Goal: Answer question/provide support: Share knowledge or assist other users

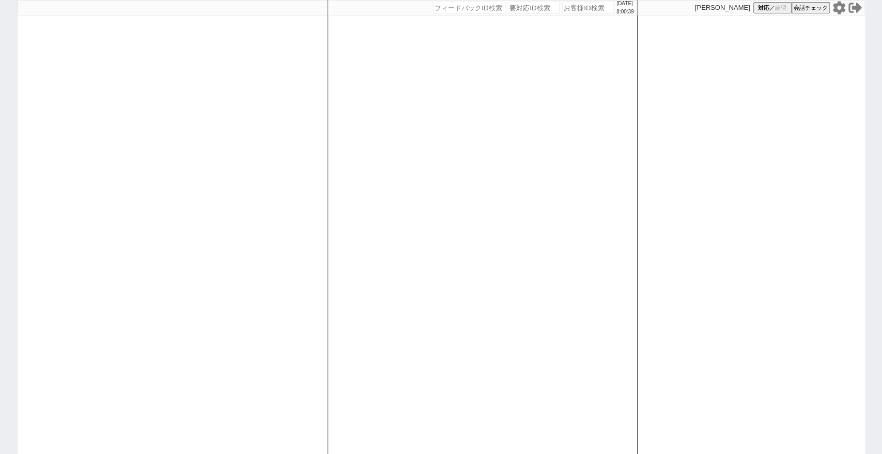
click at [839, 3] on icon at bounding box center [838, 7] width 12 height 13
click at [566, 11] on input "number" at bounding box center [588, 8] width 52 height 12
paste input "617212"
type input "617212"
click at [581, 38] on div "[DATE] 8:03:37 候補物件を追加してしてください 紹介した物件一覧 他社物件を追加する 空室確認ページに追加・削除 紹介した物件一覧 他社物件を追…" at bounding box center [483, 227] width 310 height 454
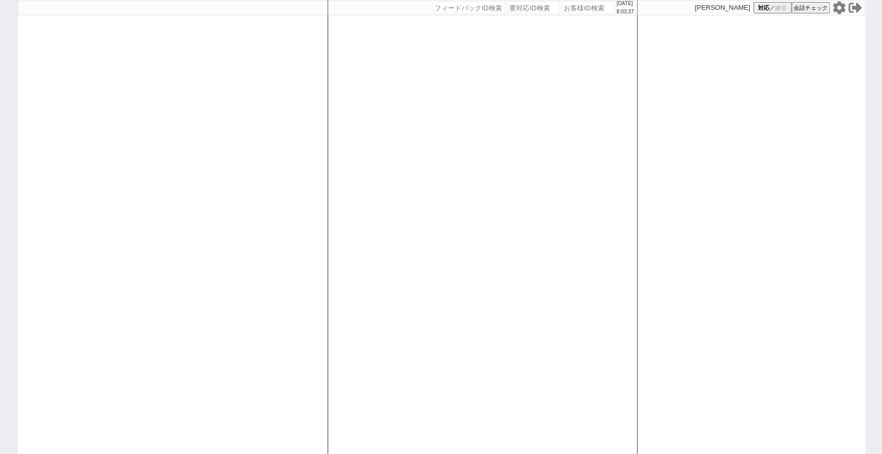
select select
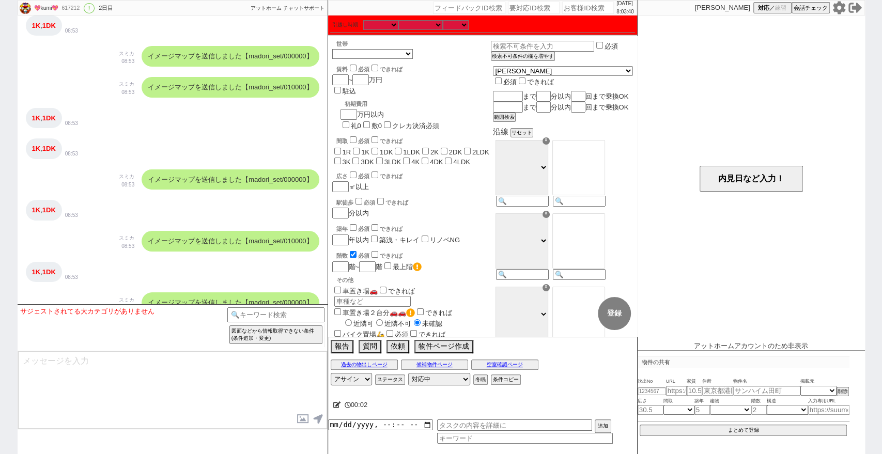
scroll to position [361, 0]
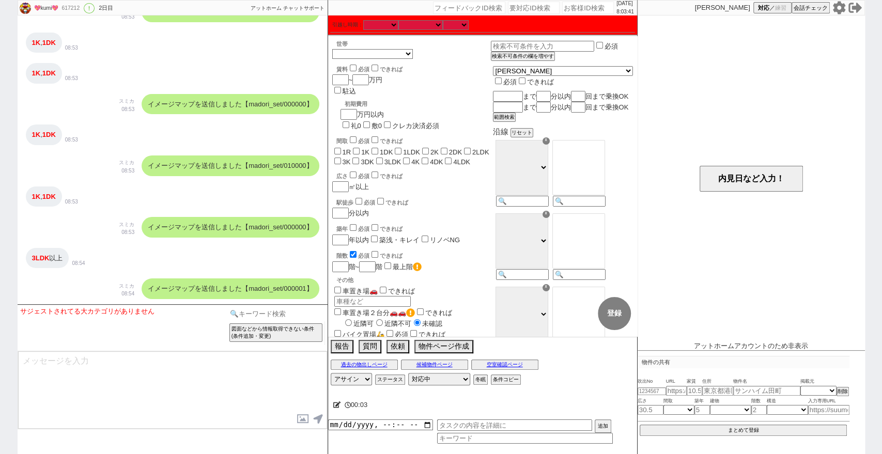
click at [262, 309] on input at bounding box center [276, 313] width 98 height 13
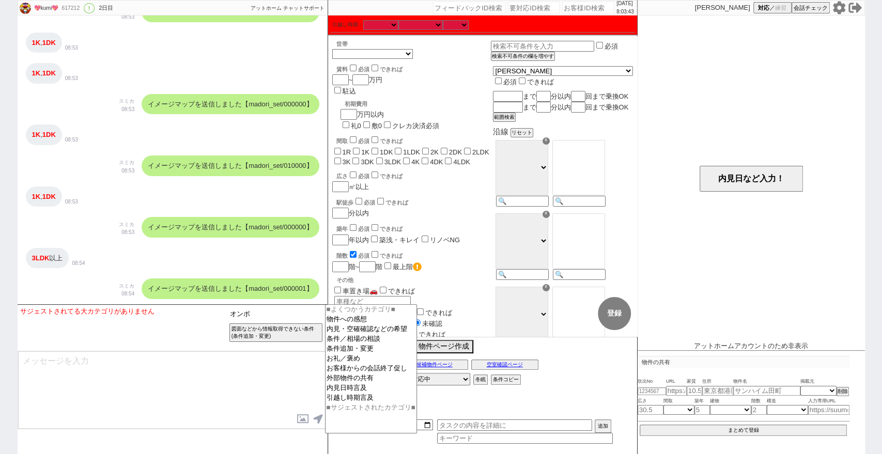
type input "オンボ"
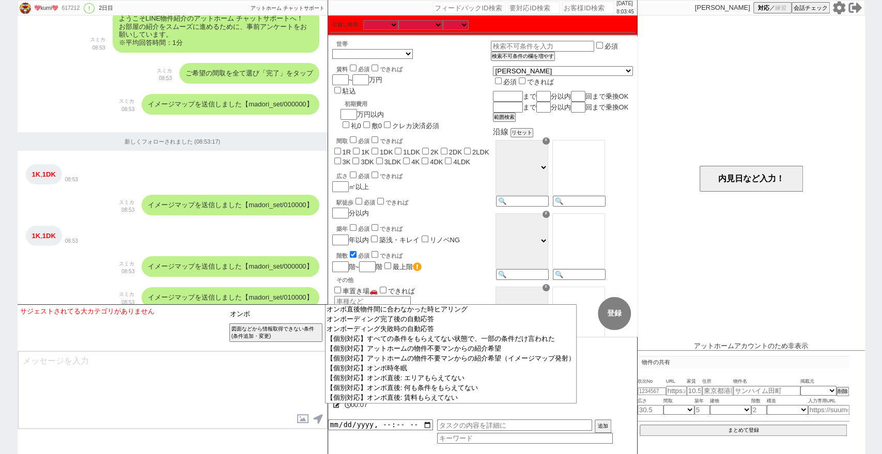
scroll to position [0, 0]
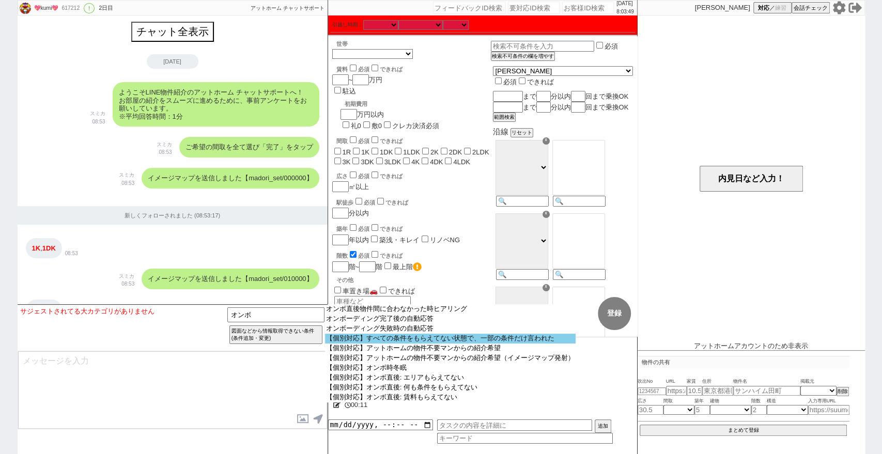
click at [447, 344] on option "【個別対応】すべての条件をもらえてない状態で、一部の条件だけ言われた" at bounding box center [450, 339] width 251 height 10
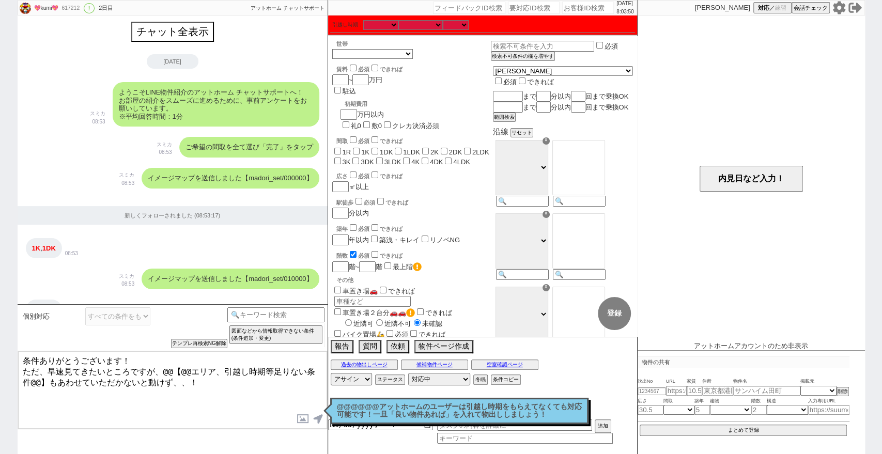
drag, startPoint x: 37, startPoint y: 359, endPoint x: 7, endPoint y: 359, distance: 30.5
click at [7, 359] on div "💖kumi💖 617212 ! 0 2日目 冬眠中 自社客 アットホーム チャットサポート スミカ_BPO チャット全表示 [DATE] ようこそLINE物件…" at bounding box center [441, 227] width 882 height 454
type textarea "先日はLINEの追加ありがとうございました！ ただ、早速見てきたいところですが、エリア、賃料、世帯、引越し時期等もあわせていただかないと動けず、、！"
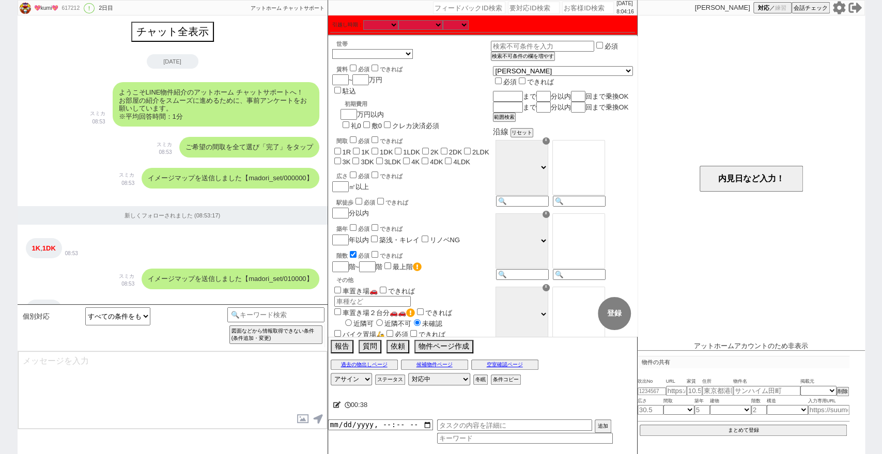
scroll to position [443, 0]
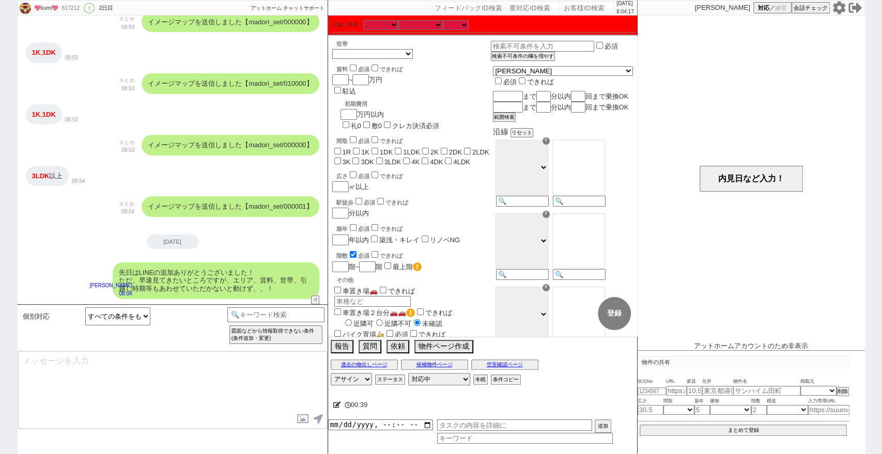
type textarea "お待ちしておりますので、頂き次第すぐに物件ご紹介させて下さい！"
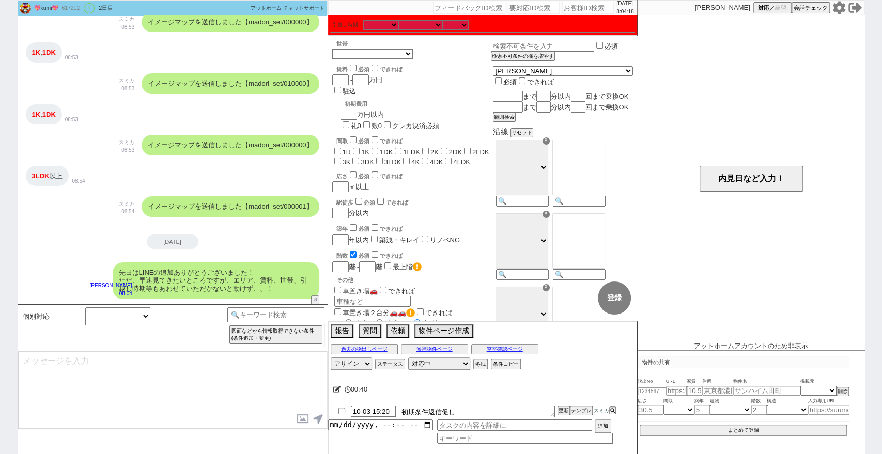
scroll to position [482, 0]
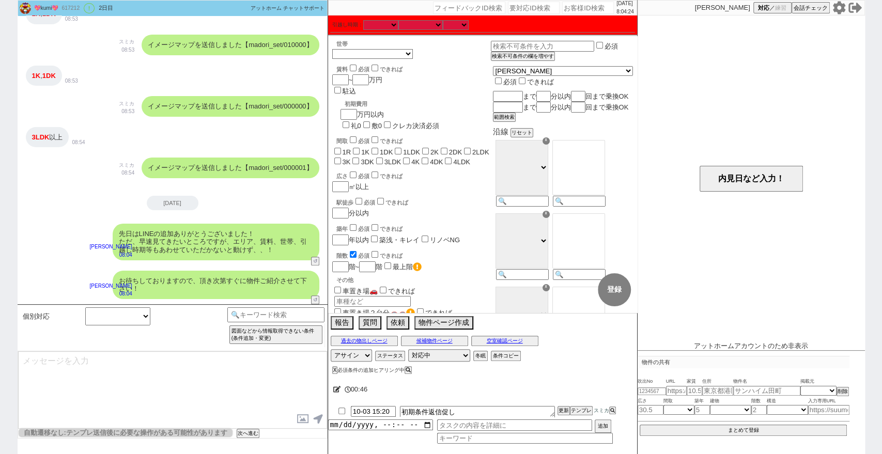
click at [562, 9] on input "number" at bounding box center [588, 8] width 52 height 12
paste input "617301"
type input "617301"
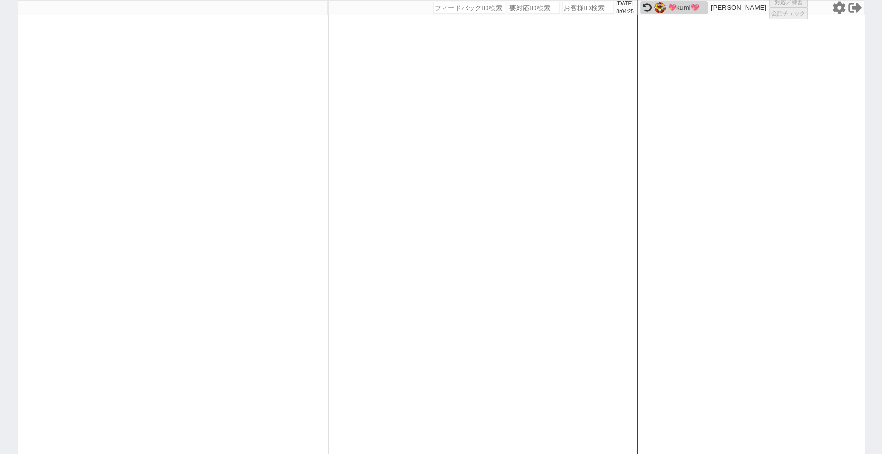
select select
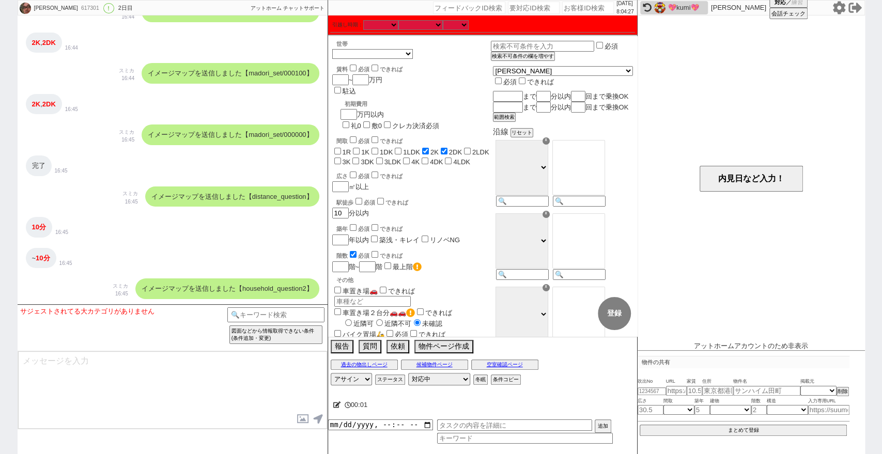
scroll to position [198, 0]
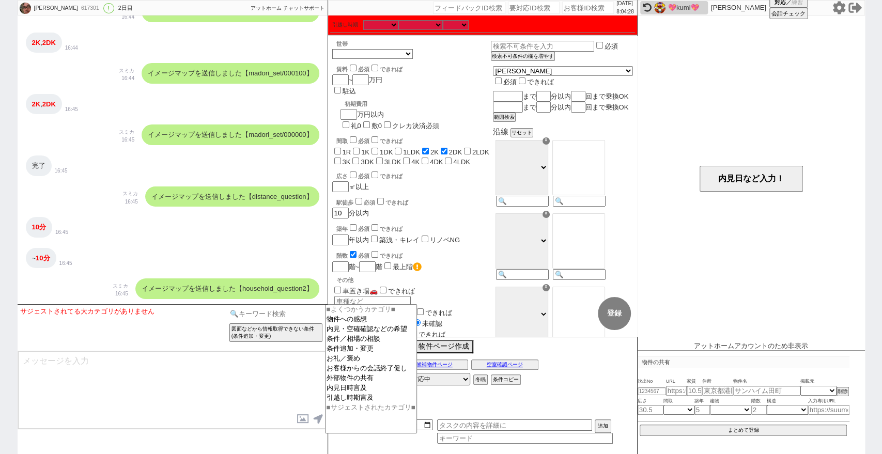
click at [276, 313] on input at bounding box center [276, 313] width 98 height 13
type input "オンボ"
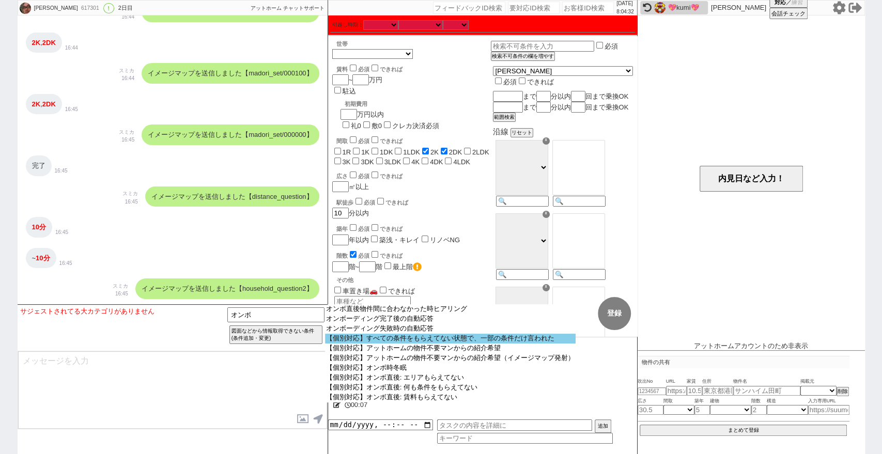
click at [345, 342] on option "【個別対応】すべての条件をもらえてない状態で、一部の条件だけ言われた" at bounding box center [450, 339] width 251 height 10
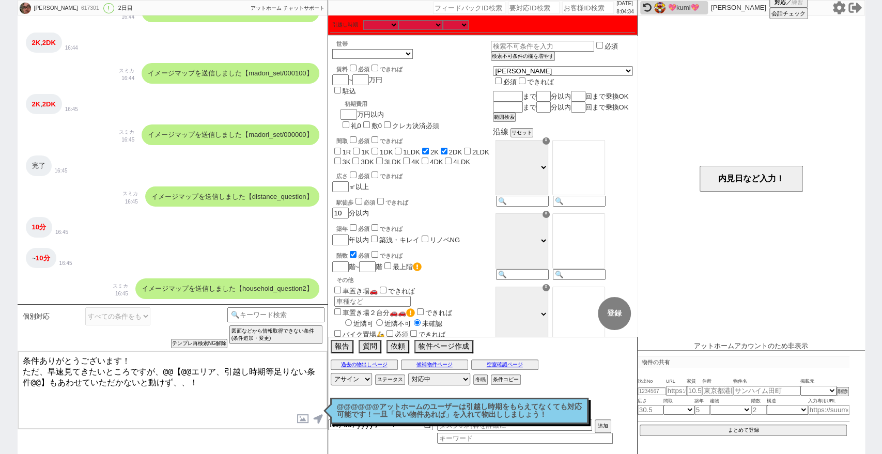
drag, startPoint x: 38, startPoint y: 363, endPoint x: 4, endPoint y: 358, distance: 34.4
click at [4, 358] on div "[PERSON_NAME] 617301 ! 0 2日目 冬眠中 自社客 アットホーム チャットサポート スミカ_BPO チャット全表示 [DATE] 新しく…" at bounding box center [441, 227] width 882 height 454
drag, startPoint x: 37, startPoint y: 379, endPoint x: 271, endPoint y: 368, distance: 234.3
click at [271, 368] on textarea "先日はLINEの追加ありがとうございました！ ただ、早速見てきたいところですが、@@【@@エリア、引越し時期等足りない条件@@】もあわせていただかないと動けず…" at bounding box center [172, 389] width 309 height 77
type textarea "先日はLINEの追加ありがとうございました！ ただ、早速見てきたいところですが、エリア、賃料、世帯、引越し時期等もあわせていただかないと動けず、、！"
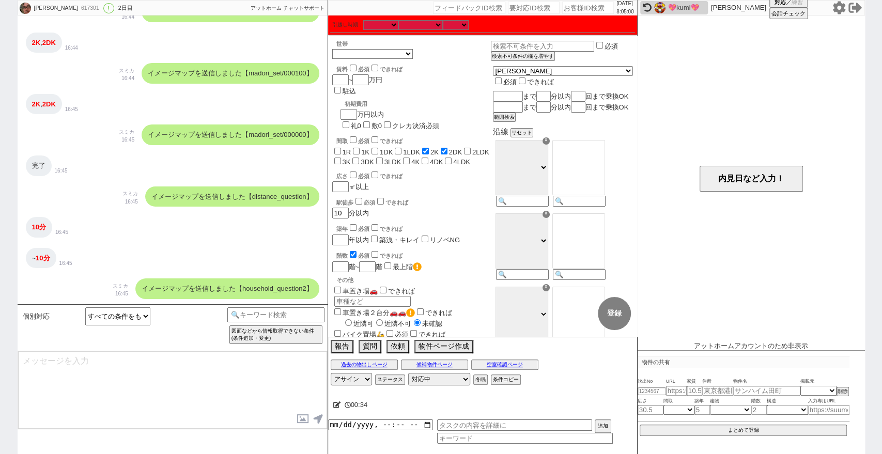
scroll to position [281, 0]
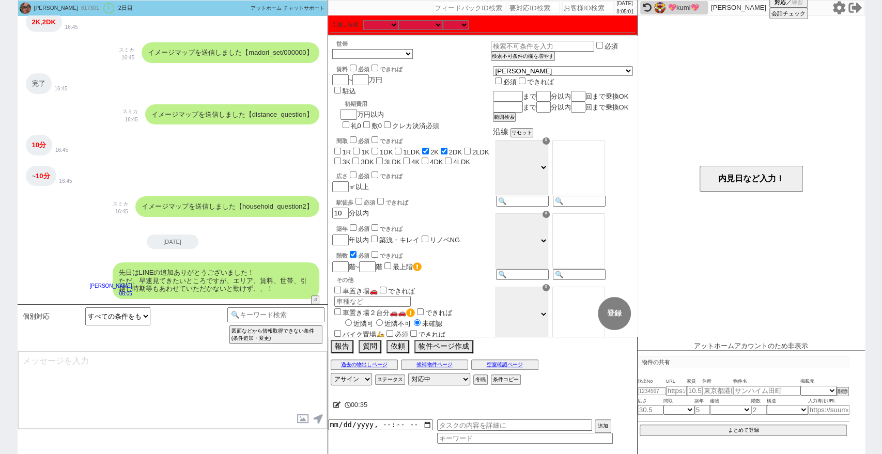
type textarea "お待ちしておりますので、頂き次第すぐに物件ご紹介させて下さい！"
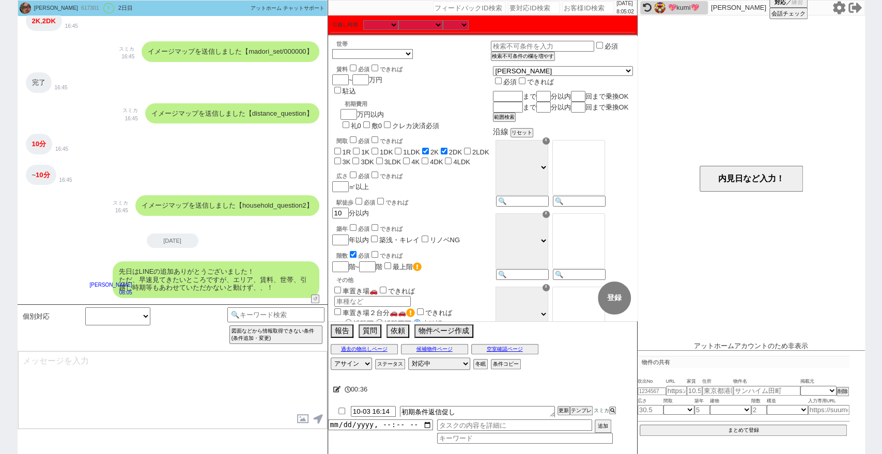
scroll to position [319, 0]
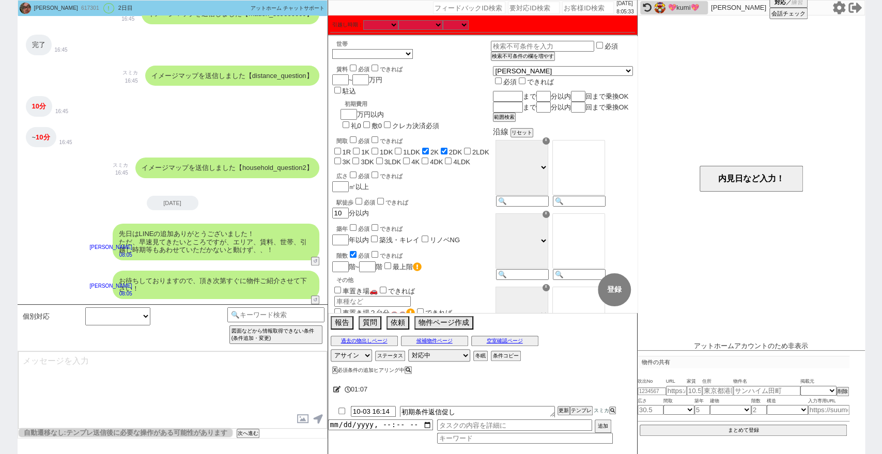
click at [583, 4] on input "number" at bounding box center [588, 8] width 52 height 12
paste input "584455"
type input "584455"
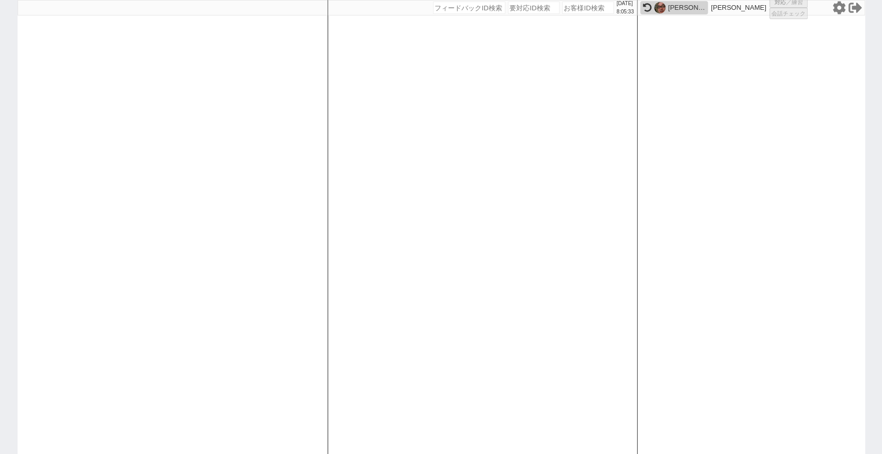
select select
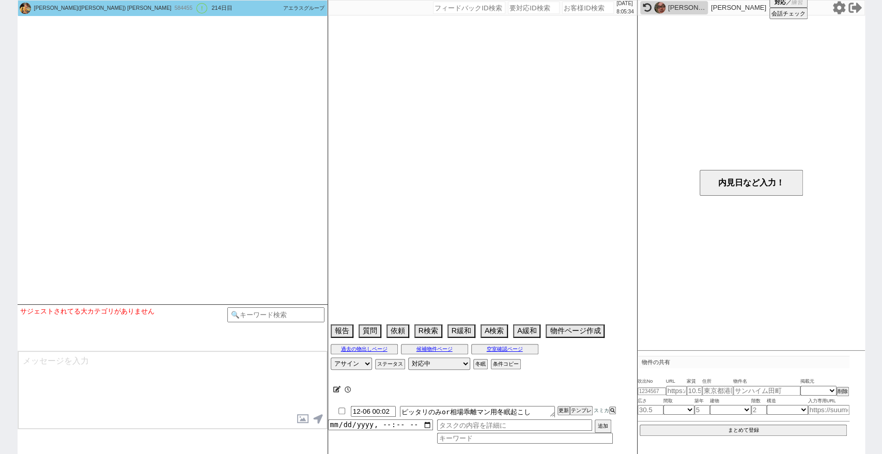
select select "15"
select select "6"
select select "12"
select select "814"
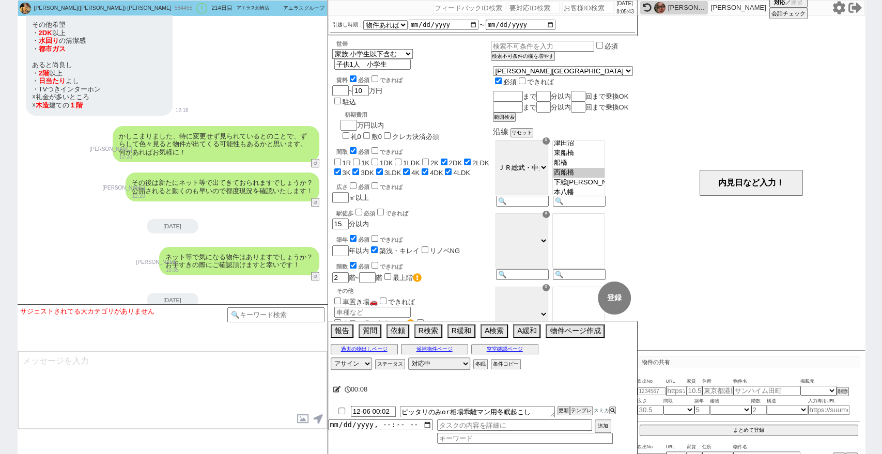
scroll to position [6565, 0]
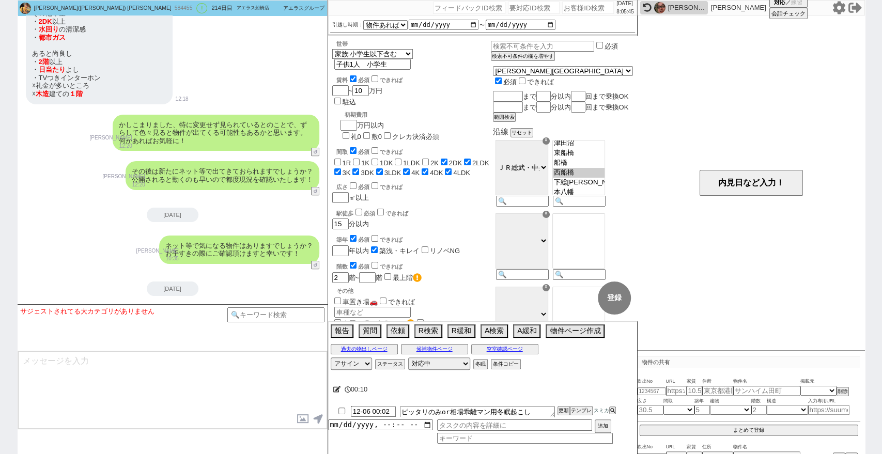
click at [250, 282] on div "[DATE]" at bounding box center [173, 289] width 310 height 14
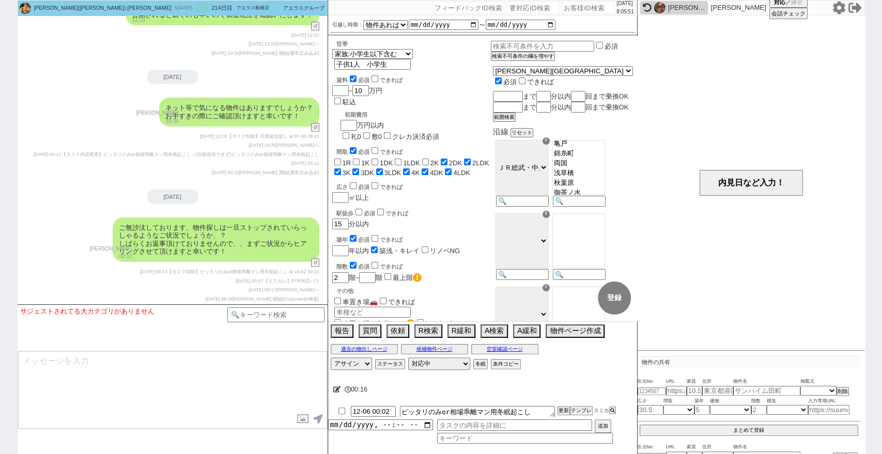
scroll to position [171, 0]
